Goal: Transaction & Acquisition: Purchase product/service

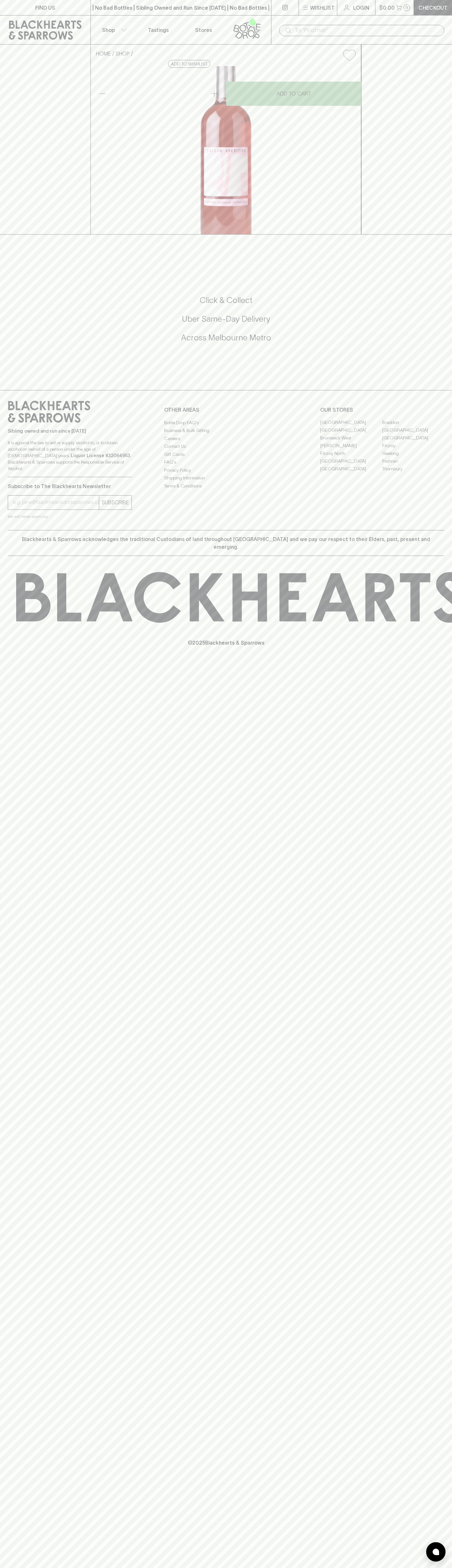
click at [424, 366] on div "FIND US | No Bad Bottles | Sibling Owned and Run Since [DATE] | No Bad Bottles …" at bounding box center [226, 784] width 452 height 1568
click at [442, 1567] on html "FIND US | No Bad Bottles | Sibling Owned and Run Since [DATE] | No Bad Bottles …" at bounding box center [226, 784] width 452 height 1568
click at [30, 377] on div "Click & Collect Uber Same-Day Delivery Across [GEOGRAPHIC_DATA] Metro" at bounding box center [226, 323] width 436 height 108
